Goal: Task Accomplishment & Management: Use online tool/utility

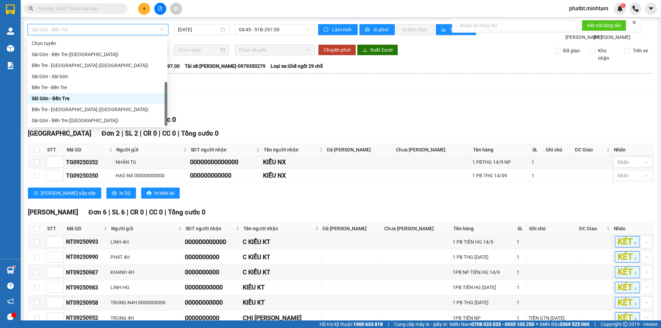
scroll to position [11, 0]
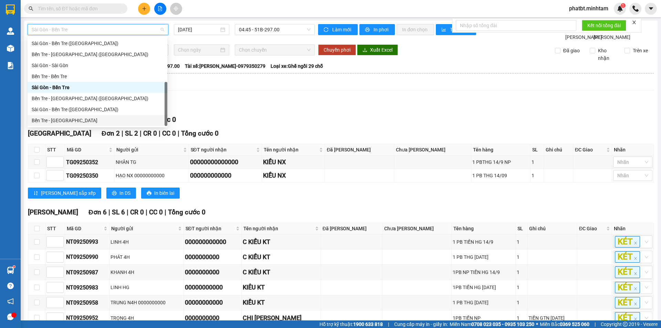
click at [88, 117] on div "Bến Tre - [GEOGRAPHIC_DATA]" at bounding box center [97, 121] width 131 height 8
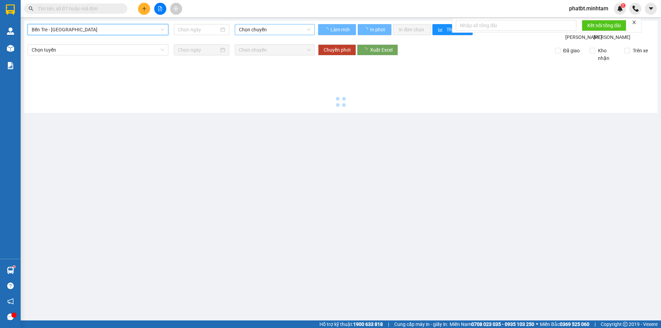
type input "[DATE]"
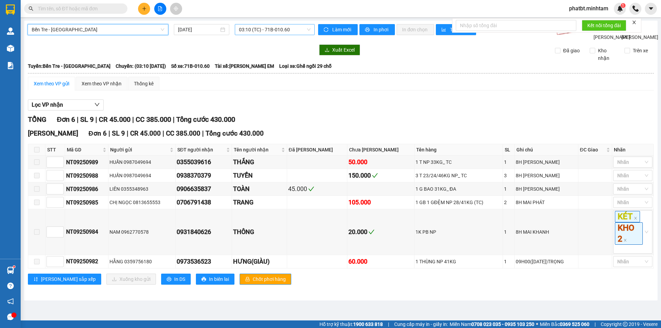
click at [254, 26] on span "03:10 (TC) - 71B-010.60" at bounding box center [275, 29] width 72 height 10
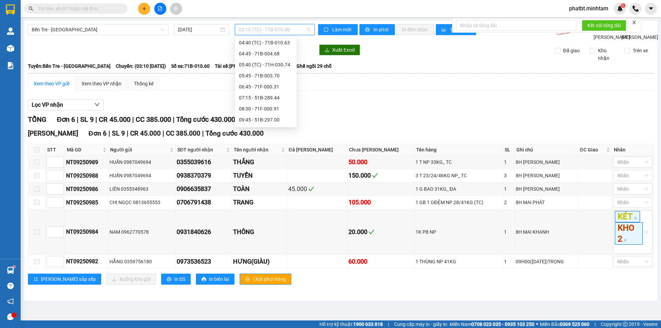
scroll to position [57, 0]
click at [278, 77] on div "07:15 - 51B-289.44" at bounding box center [266, 75] width 54 height 8
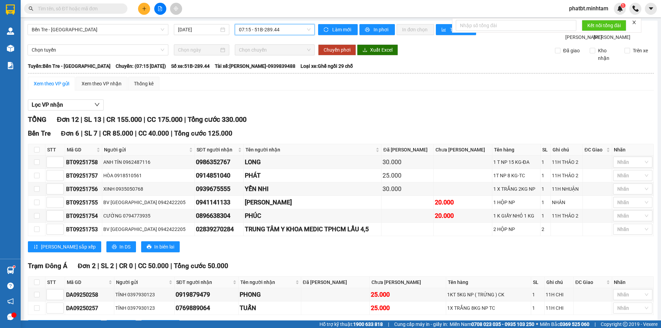
click at [64, 87] on div "Xem theo VP gửi" at bounding box center [51, 84] width 35 height 8
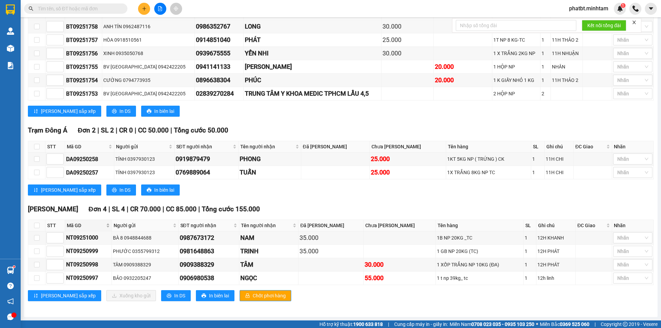
scroll to position [143, 0]
click at [174, 297] on span "In DS" at bounding box center [179, 296] width 11 height 8
click at [99, 5] on input "text" at bounding box center [78, 9] width 81 height 8
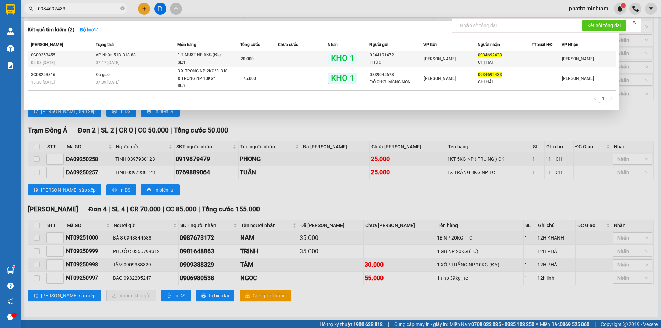
type input "0934692433"
click at [223, 62] on div "SL: 1" at bounding box center [204, 63] width 52 height 8
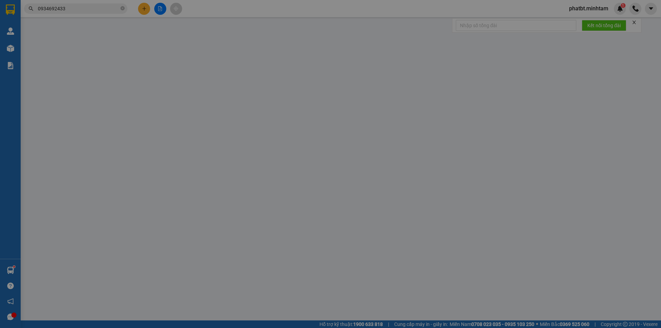
type input "0344191472"
type input "THỨC"
type input "0934692433"
type input "CHỊ HẢI"
type input "20.000"
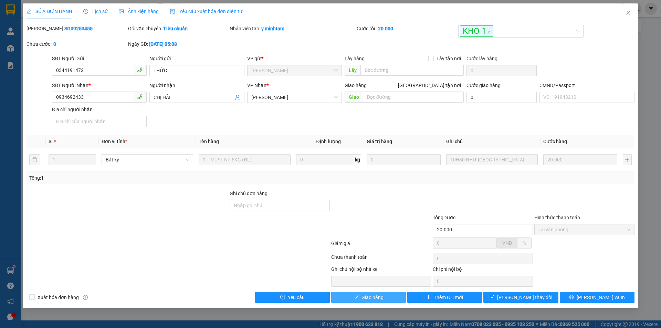
click at [358, 296] on icon "check" at bounding box center [356, 297] width 5 height 5
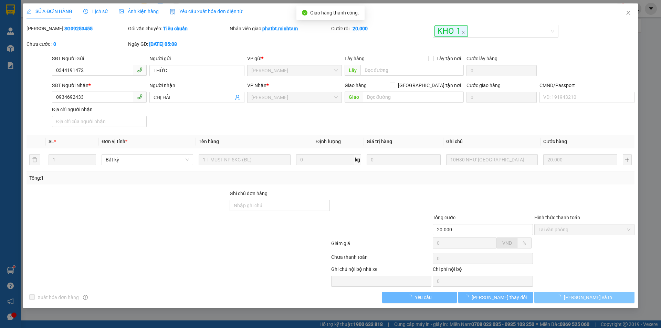
click at [619, 302] on button "[PERSON_NAME] và In" at bounding box center [584, 297] width 100 height 11
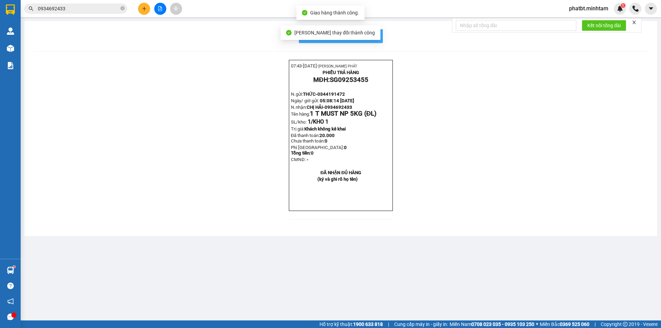
click at [381, 36] on button "In mẫu biên lai tự cấu hình" at bounding box center [341, 36] width 84 height 14
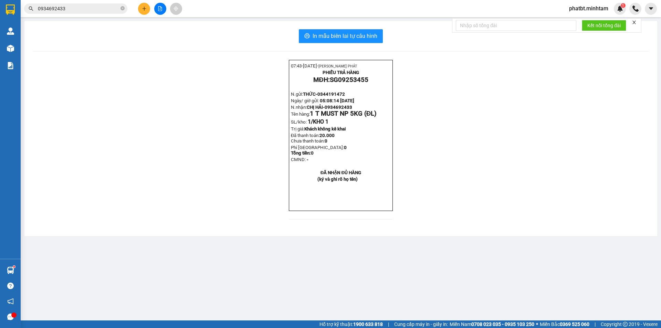
drag, startPoint x: 65, startPoint y: 1, endPoint x: 64, endPoint y: 8, distance: 6.9
click at [65, 3] on div "Kết quả tìm kiếm ( 2 ) Bộ lọc Mã ĐH Trạng thái Món hàng Tổng cước Chưa cước Nhã…" at bounding box center [330, 8] width 661 height 17
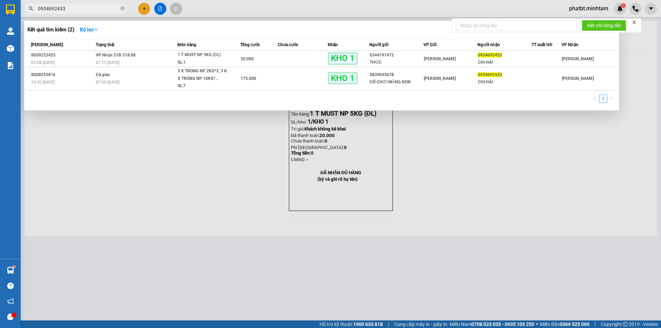
click at [64, 8] on input "0934692433" at bounding box center [78, 9] width 81 height 8
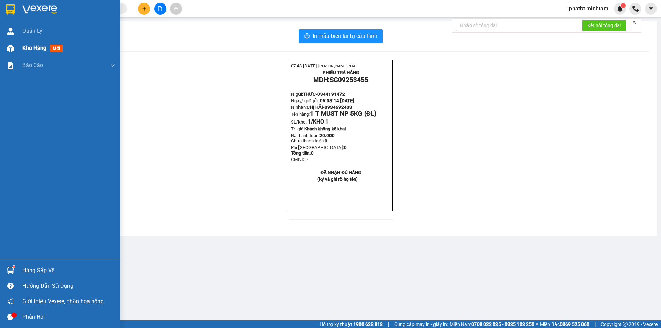
click at [19, 51] on div "Kho hàng mới" at bounding box center [60, 48] width 120 height 17
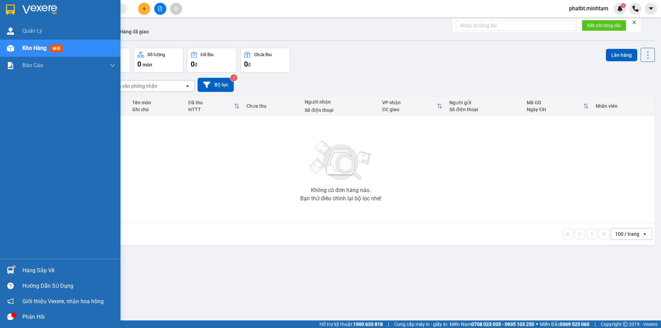
click at [46, 273] on div "Hàng sắp về" at bounding box center [68, 270] width 93 height 10
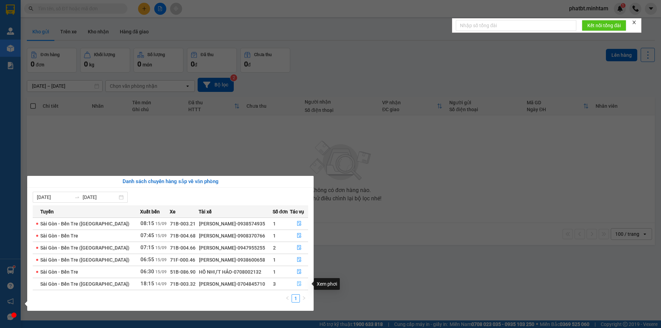
click at [299, 285] on icon "file-done" at bounding box center [299, 284] width 4 height 5
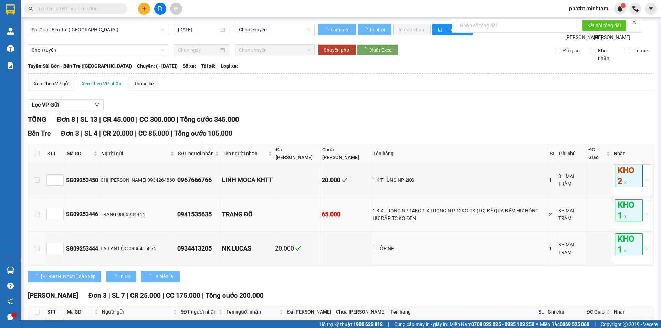
type input "[DATE]"
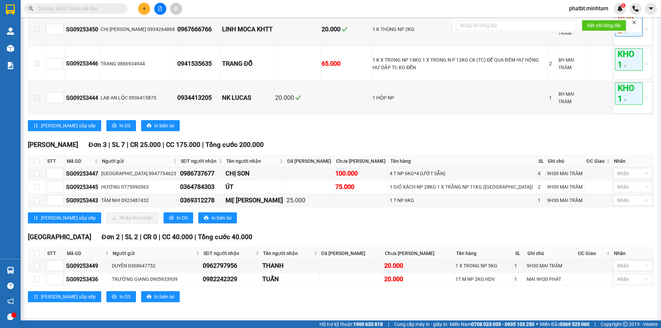
scroll to position [159, 0]
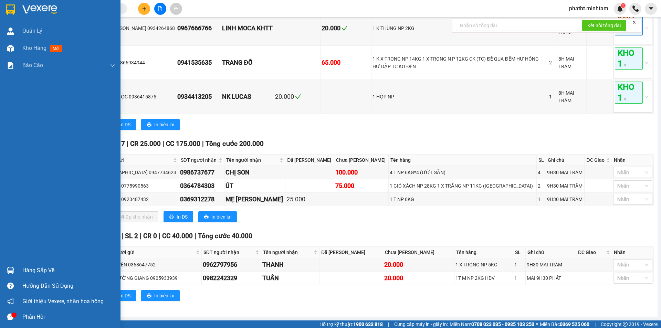
click at [16, 9] on div at bounding box center [10, 9] width 12 height 12
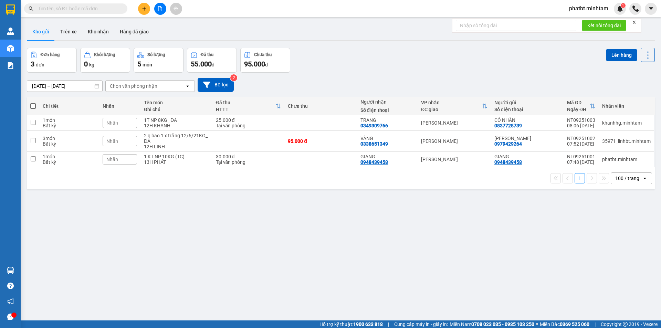
click at [33, 106] on span at bounding box center [33, 106] width 6 height 6
click at [33, 103] on input "checkbox" at bounding box center [33, 103] width 0 height 0
checkbox input "true"
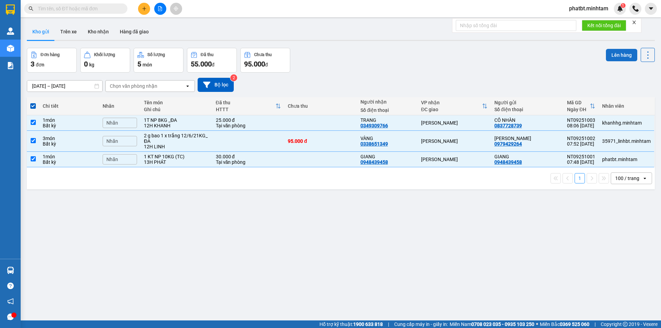
click at [616, 57] on button "Lên hàng" at bounding box center [621, 55] width 31 height 12
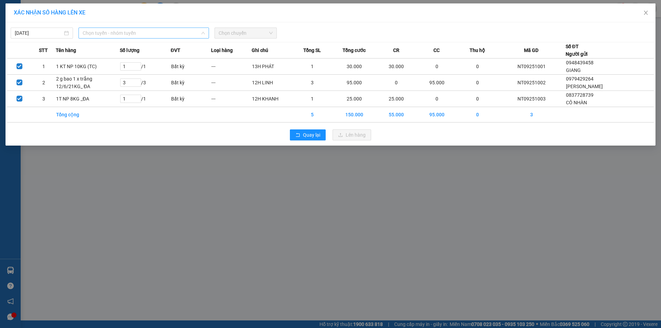
click at [146, 35] on span "Chọn tuyến - nhóm tuyến" at bounding box center [144, 33] width 122 height 10
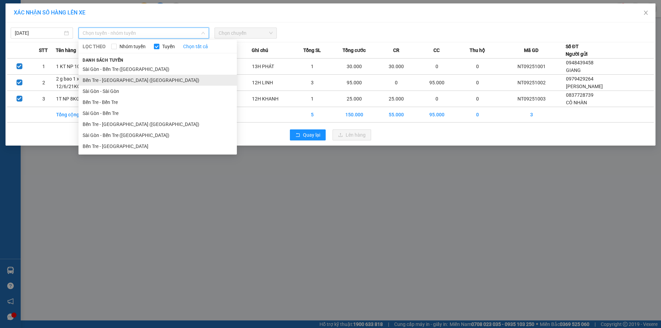
click at [135, 78] on li "Bến Tre - [GEOGRAPHIC_DATA] ([GEOGRAPHIC_DATA])" at bounding box center [157, 80] width 158 height 11
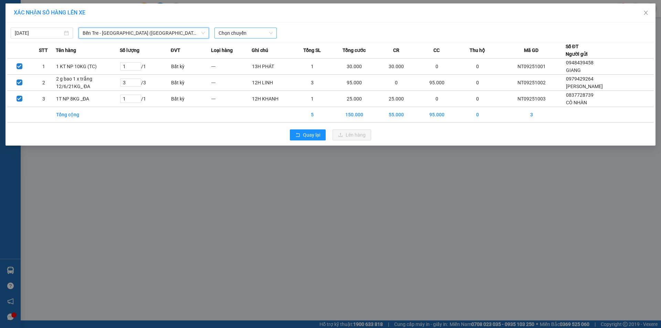
click at [243, 33] on span "Chọn chuyến" at bounding box center [246, 33] width 54 height 10
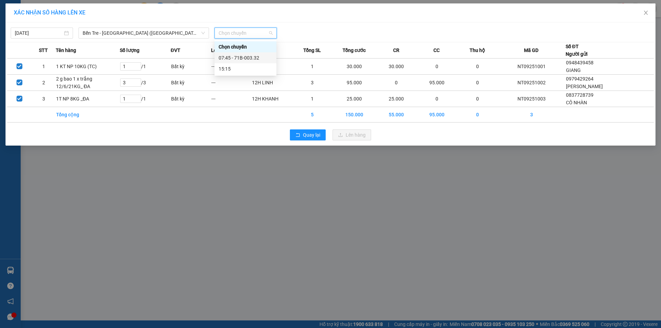
click at [257, 60] on div "07:45 - 71B-003.32" at bounding box center [246, 58] width 54 height 8
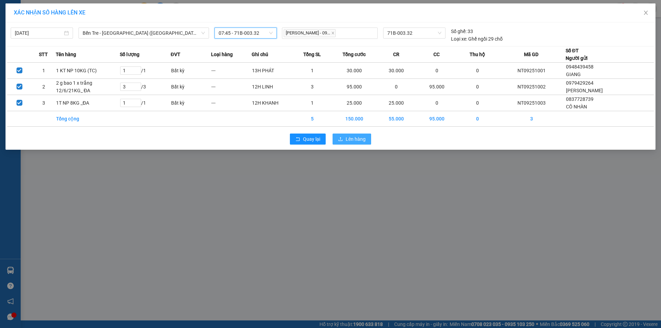
click at [361, 140] on span "Lên hàng" at bounding box center [356, 139] width 20 height 8
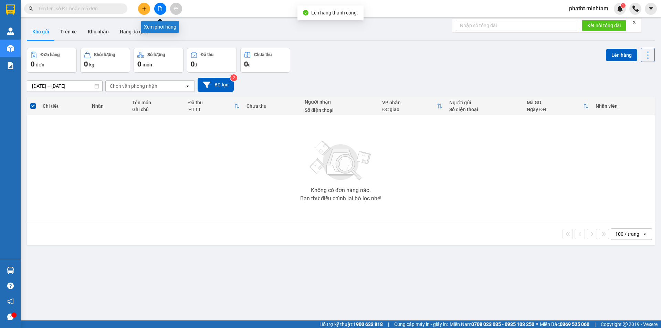
click at [159, 8] on icon "file-add" at bounding box center [160, 8] width 5 height 5
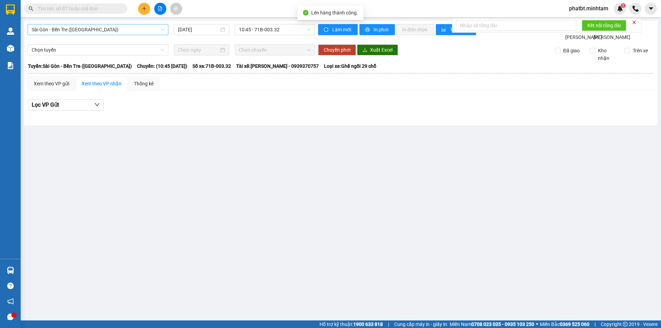
click at [115, 30] on span "Sài Gòn - Bến Tre ([GEOGRAPHIC_DATA])" at bounding box center [98, 29] width 133 height 10
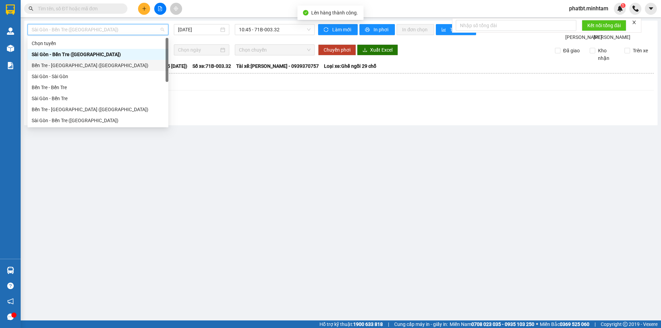
click at [105, 68] on div "Bến Tre - [GEOGRAPHIC_DATA] ([GEOGRAPHIC_DATA])" at bounding box center [98, 66] width 133 height 8
type input "[DATE]"
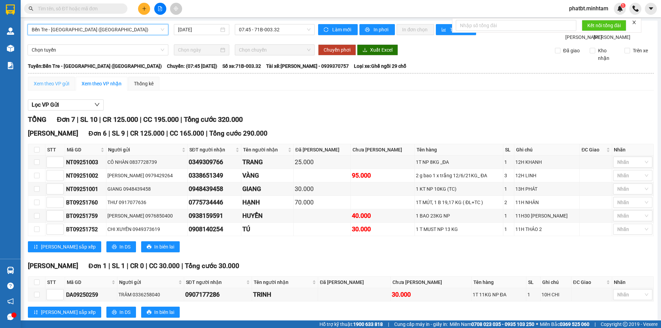
click at [70, 91] on div "Xem theo VP gửi" at bounding box center [51, 84] width 47 height 14
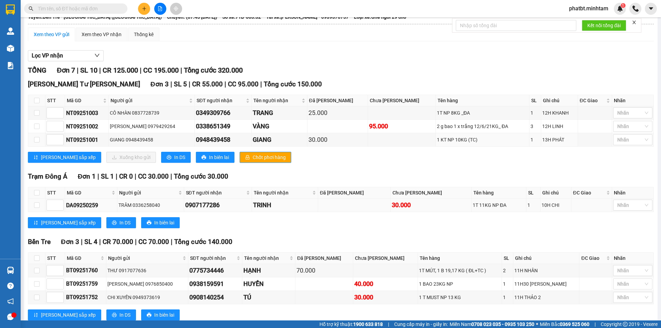
scroll to position [76, 0]
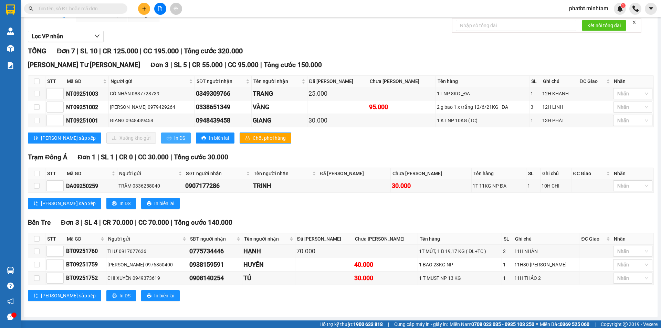
click at [174, 141] on span "In DS" at bounding box center [179, 138] width 11 height 8
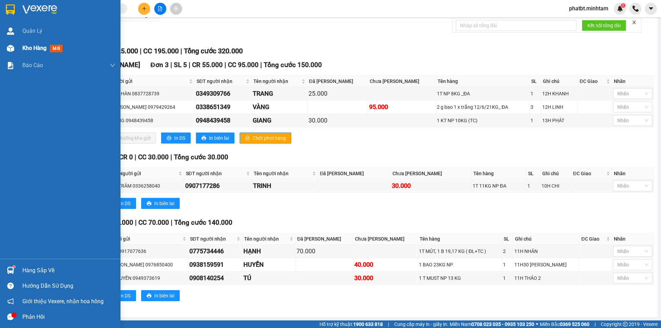
click at [22, 46] on div "Kho hàng mới" at bounding box center [60, 48] width 120 height 17
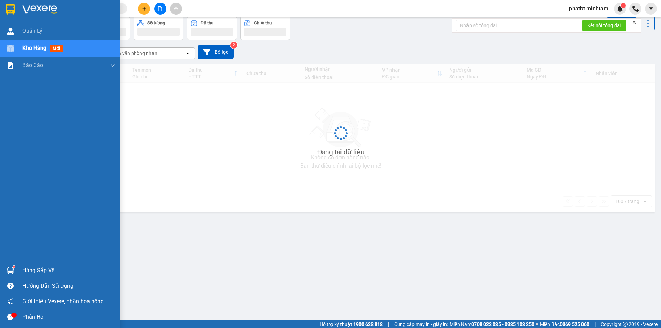
scroll to position [32, 0]
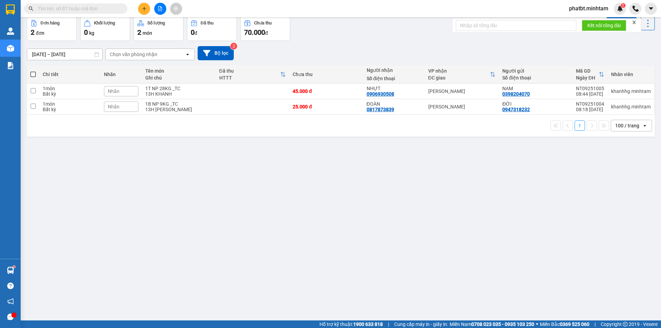
click at [34, 75] on span at bounding box center [33, 75] width 6 height 6
click at [33, 71] on input "checkbox" at bounding box center [33, 71] width 0 height 0
checkbox input "true"
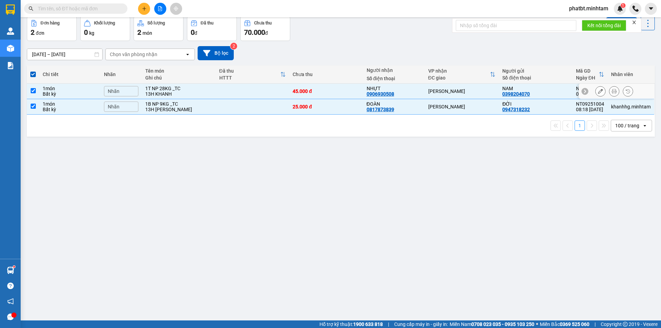
scroll to position [0, 0]
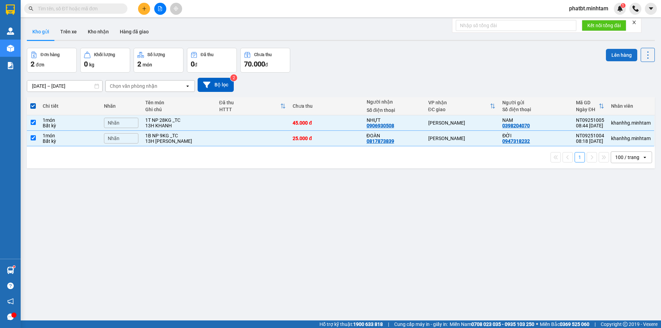
click at [606, 51] on button "Lên hàng" at bounding box center [621, 55] width 31 height 12
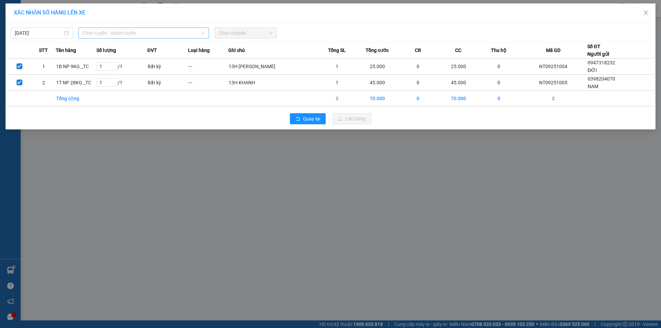
click at [193, 37] on span "Chọn tuyến - nhóm tuyến" at bounding box center [144, 33] width 122 height 10
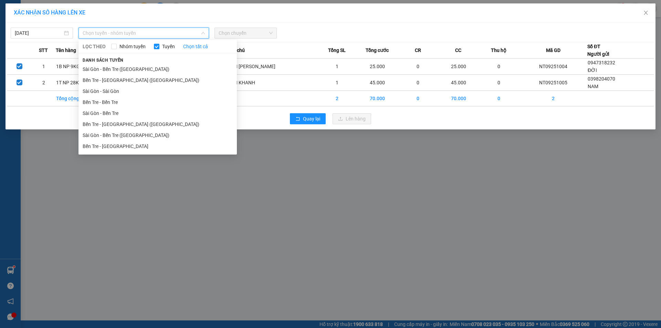
click at [135, 146] on li "Bến Tre - [GEOGRAPHIC_DATA]" at bounding box center [157, 146] width 158 height 11
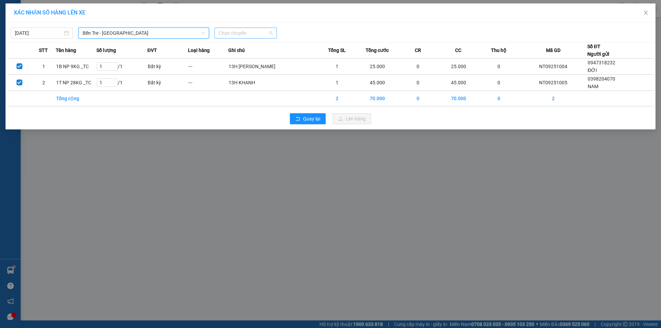
click at [231, 28] on span "Chọn chuyến" at bounding box center [246, 33] width 54 height 10
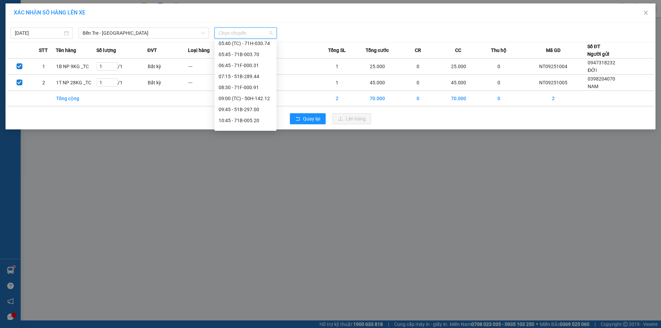
scroll to position [60, 0]
click at [262, 87] on div "08:30 - 71F-000.91" at bounding box center [246, 87] width 54 height 8
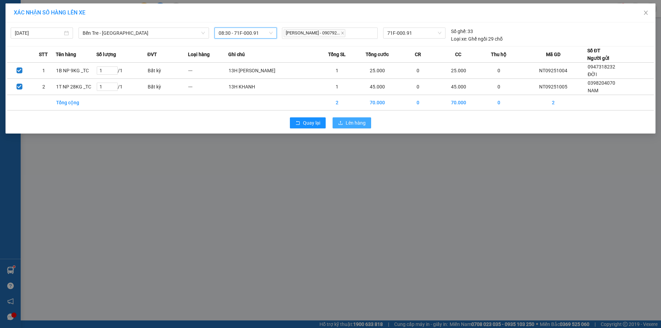
click at [351, 126] on span "Lên hàng" at bounding box center [356, 123] width 20 height 8
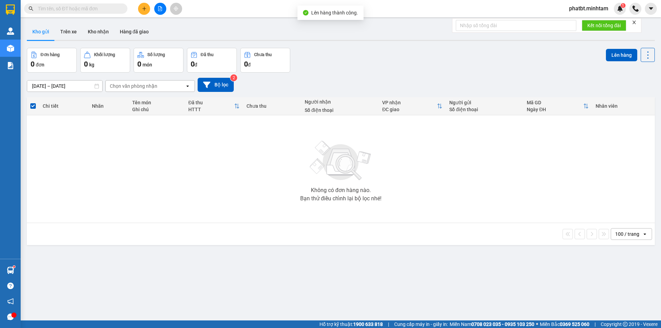
click at [164, 11] on button at bounding box center [160, 9] width 12 height 12
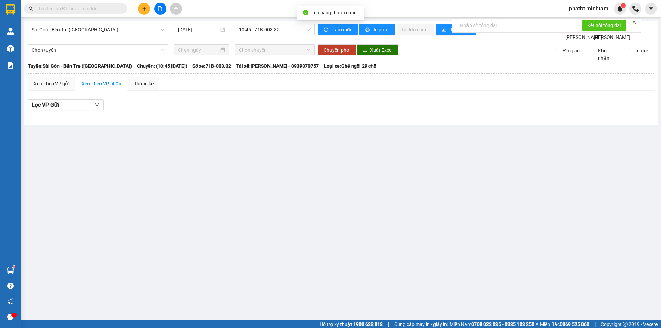
click at [88, 28] on span "Sài Gòn - Bến Tre ([GEOGRAPHIC_DATA])" at bounding box center [98, 29] width 133 height 10
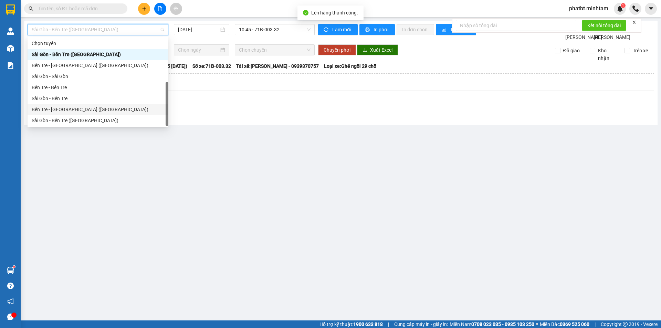
scroll to position [11, 0]
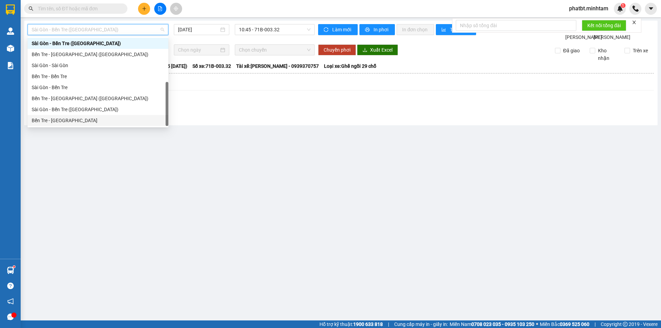
click at [68, 121] on div "Bến Tre - [GEOGRAPHIC_DATA]" at bounding box center [98, 121] width 133 height 8
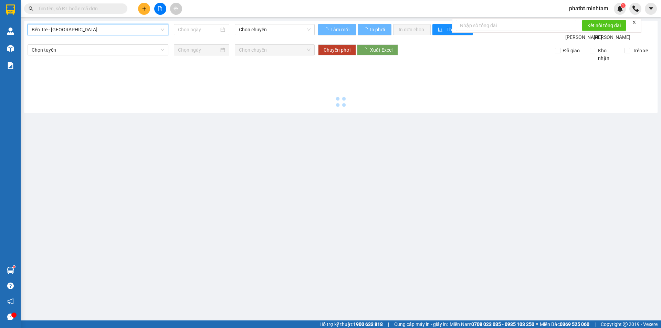
type input "[DATE]"
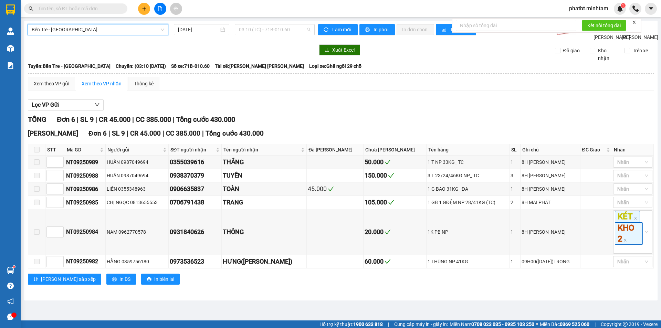
drag, startPoint x: 251, startPoint y: 27, endPoint x: 264, endPoint y: 36, distance: 15.8
click at [252, 28] on span "03:10 (TC) - 71B-010.60" at bounding box center [275, 29] width 72 height 10
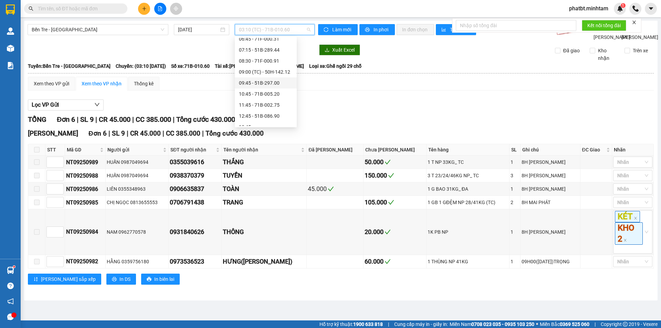
scroll to position [81, 0]
click at [279, 59] on div "08:30 - 71F-000.91" at bounding box center [266, 62] width 54 height 8
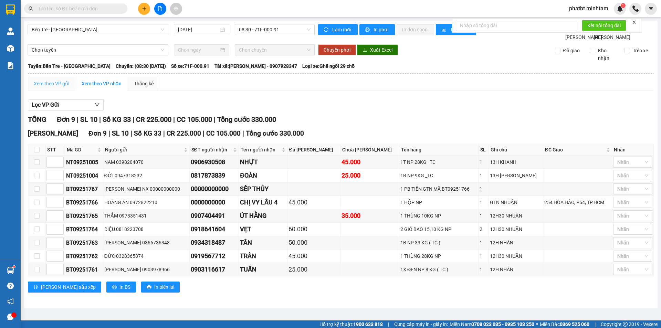
click at [72, 89] on div "Xem theo VP gửi" at bounding box center [51, 84] width 47 height 14
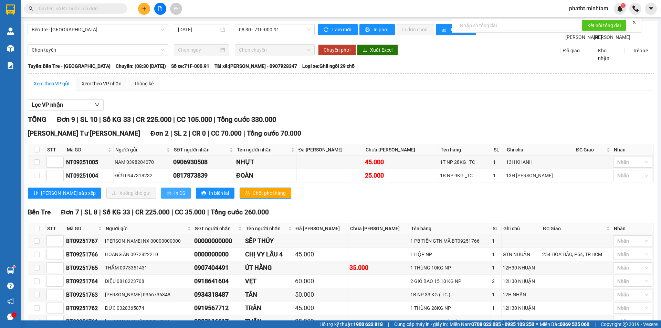
click at [174, 197] on span "In DS" at bounding box center [179, 193] width 11 height 8
